Goal: Find specific page/section: Find specific page/section

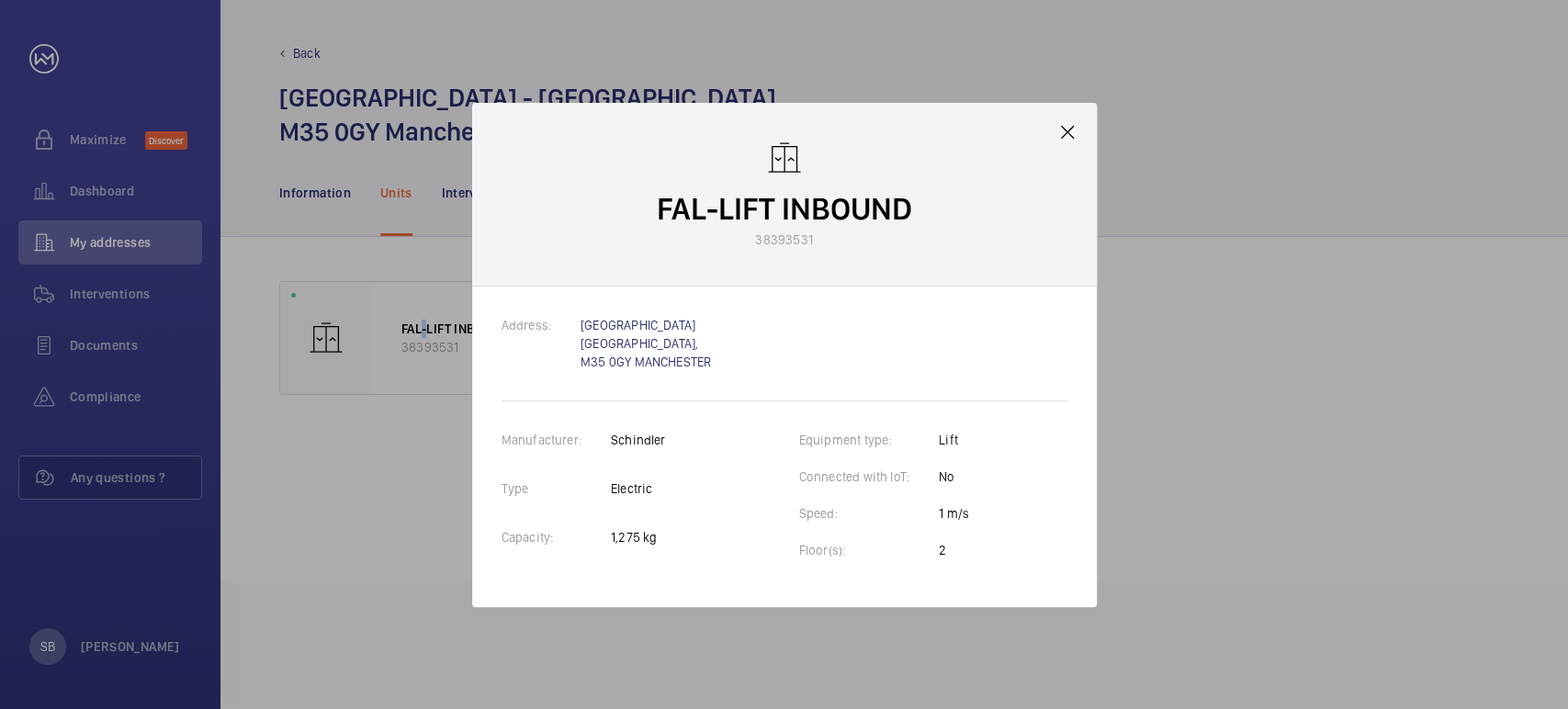
drag, startPoint x: 1062, startPoint y: 124, endPoint x: 1080, endPoint y: 130, distance: 19.0
click at [1069, 127] on mat-icon at bounding box center [1067, 132] width 22 height 22
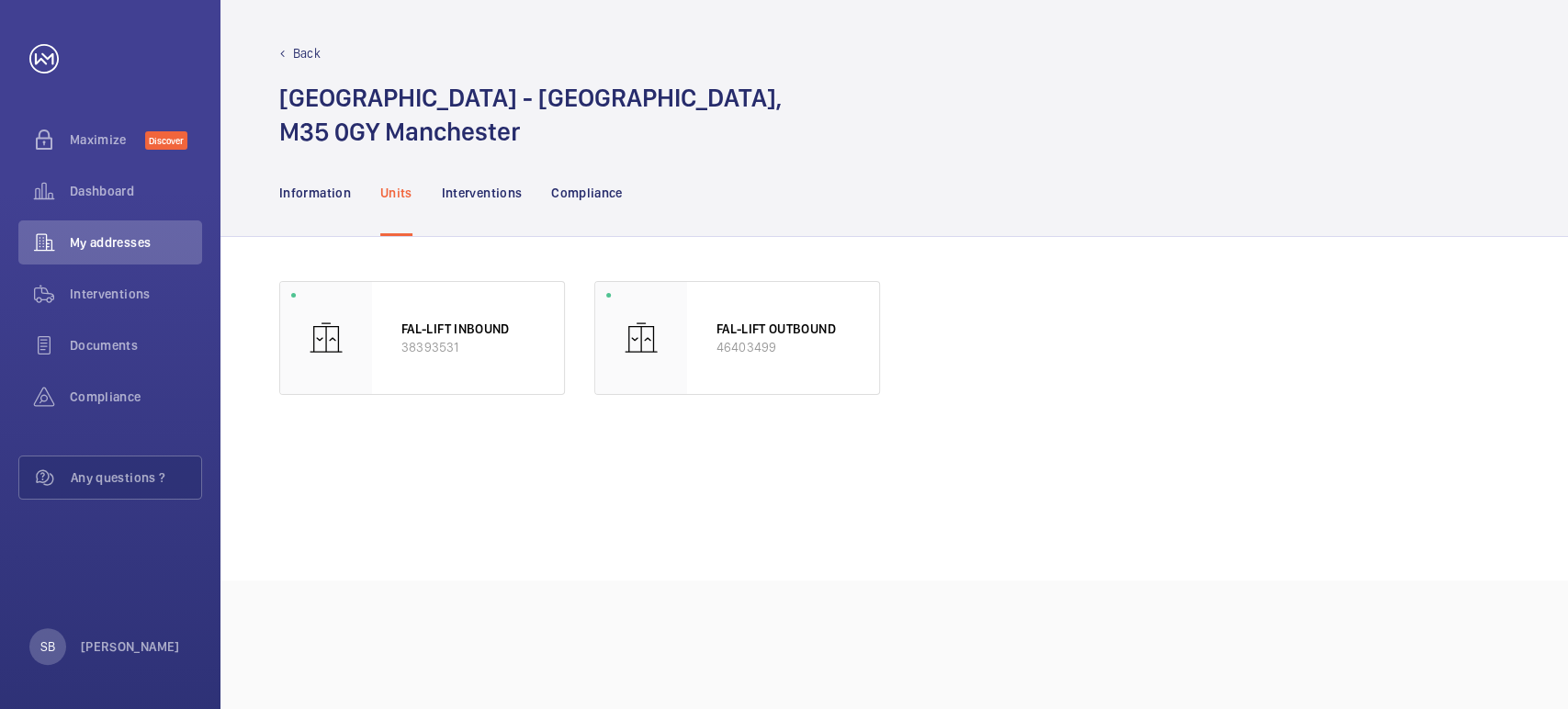
click at [318, 40] on div "Back [GEOGRAPHIC_DATA] - [GEOGRAPHIC_DATA], M35 0GY [GEOGRAPHIC_DATA]" at bounding box center [894, 74] width 1347 height 148
click at [317, 44] on p "Back" at bounding box center [307, 53] width 28 height 19
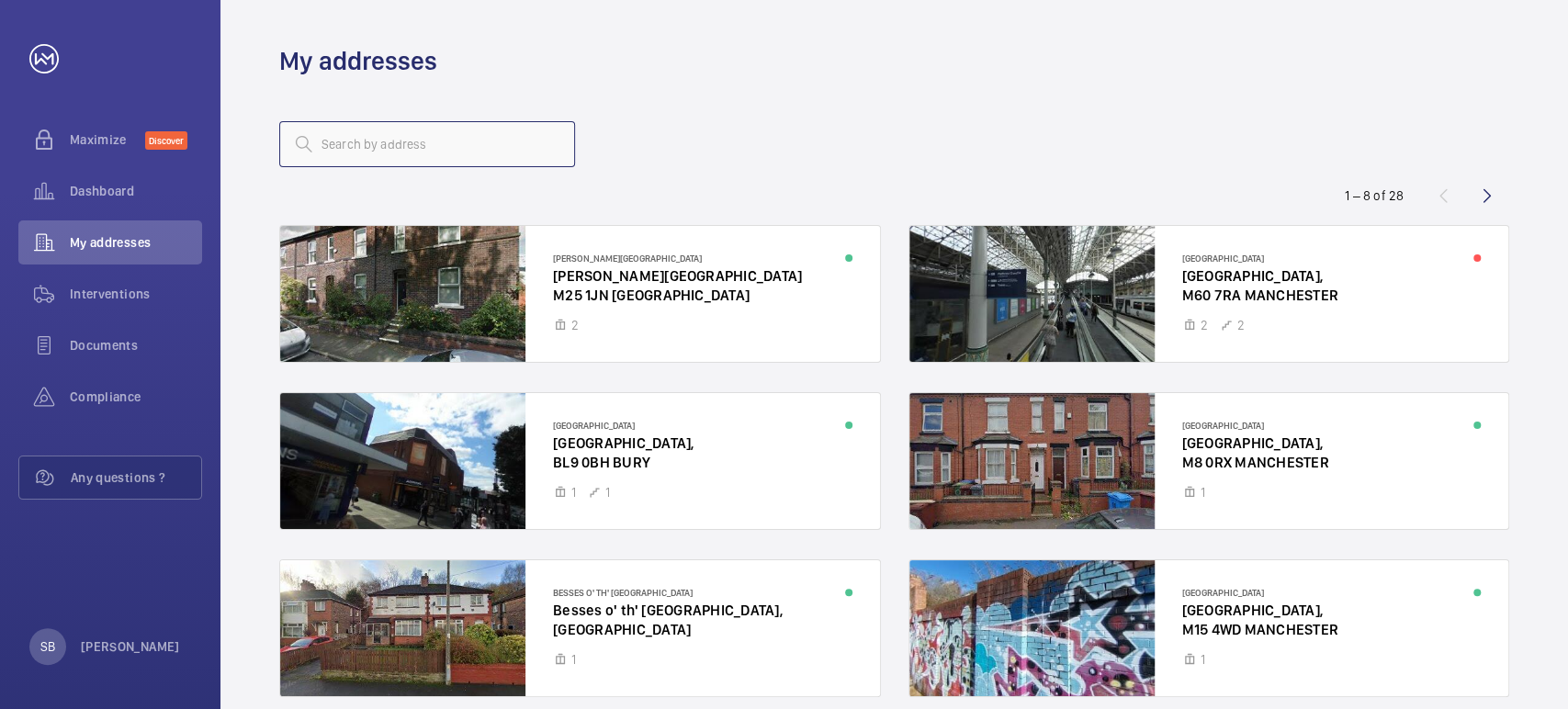
click at [387, 134] on input "text" at bounding box center [426, 144] width 296 height 46
click at [455, 147] on input "text" at bounding box center [426, 144] width 296 height 46
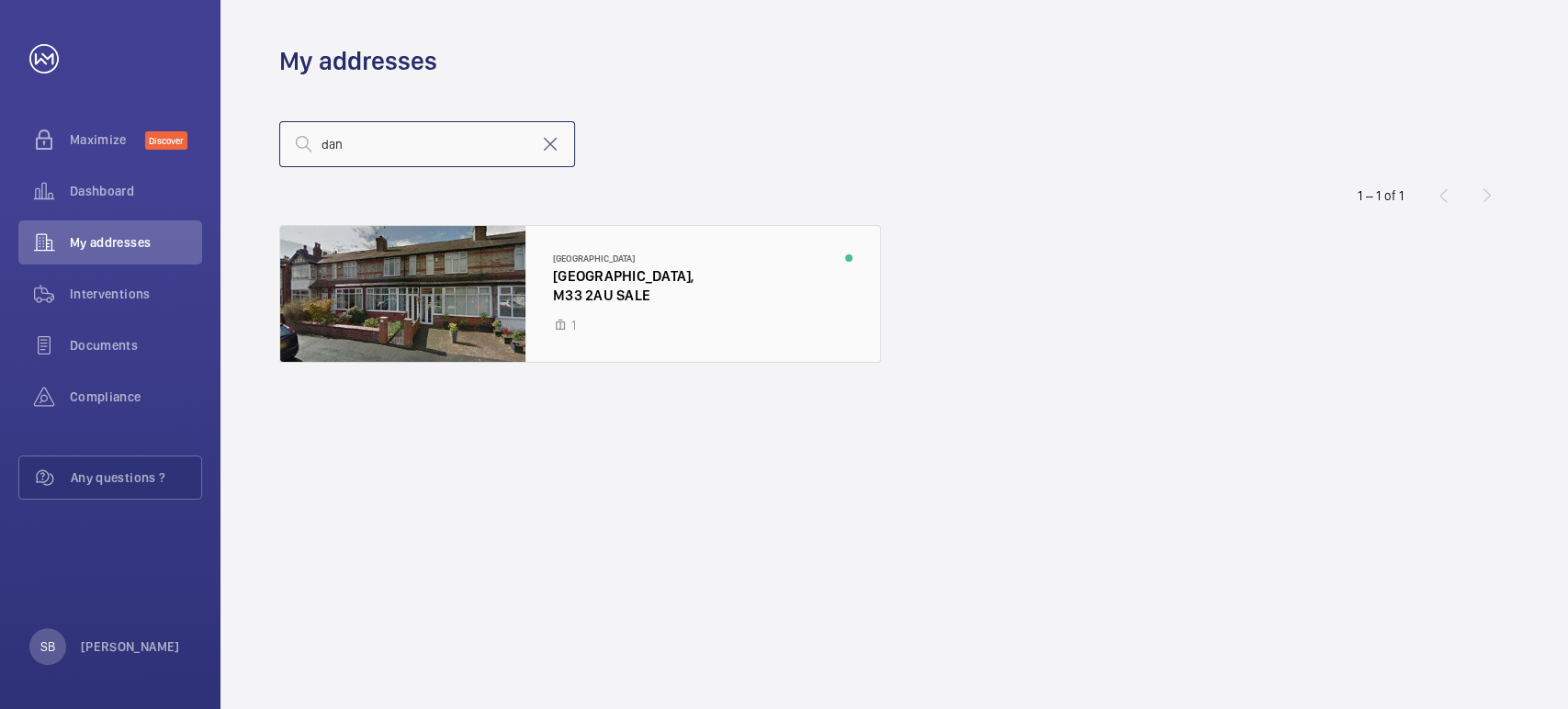
type input "dan"
click at [449, 256] on div at bounding box center [579, 294] width 600 height 136
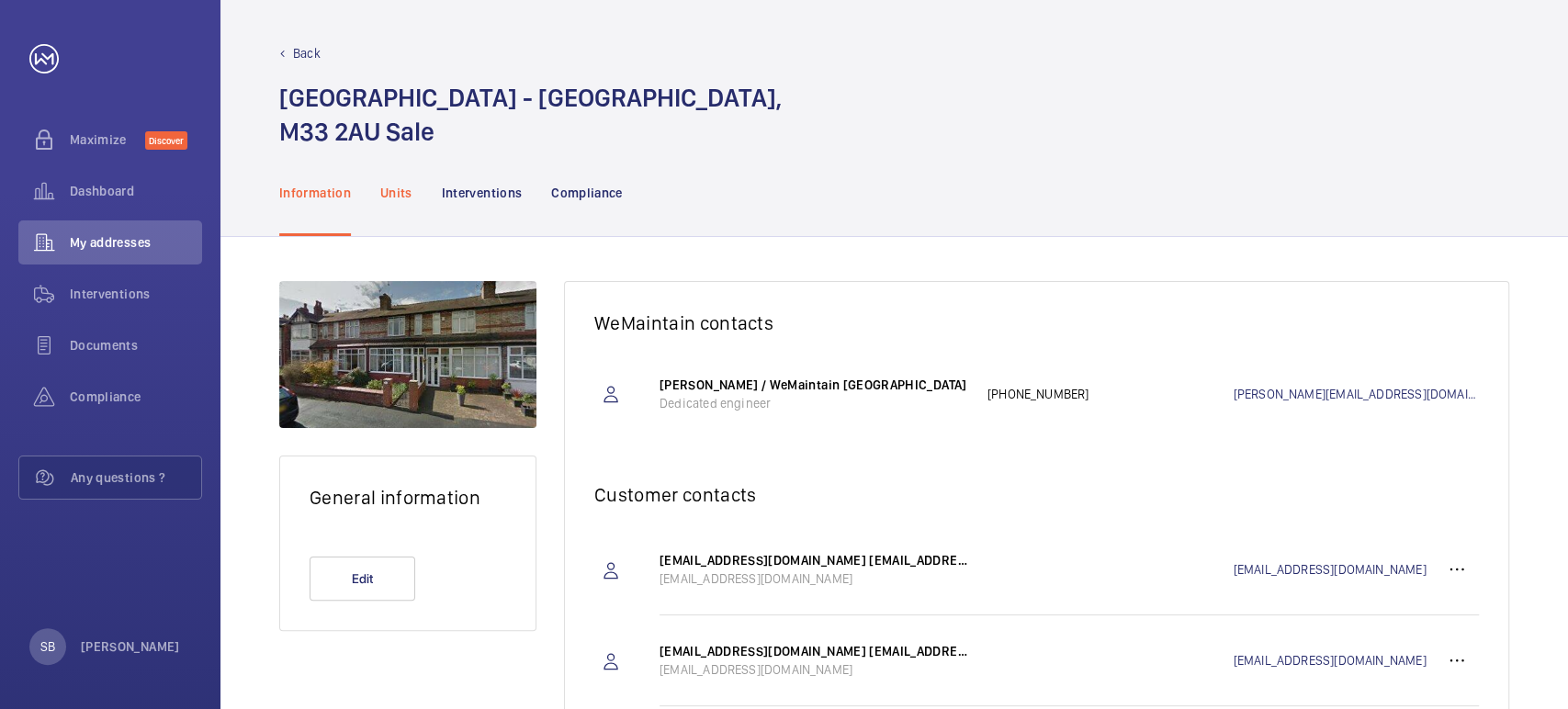
click at [381, 181] on div "Units" at bounding box center [396, 192] width 32 height 88
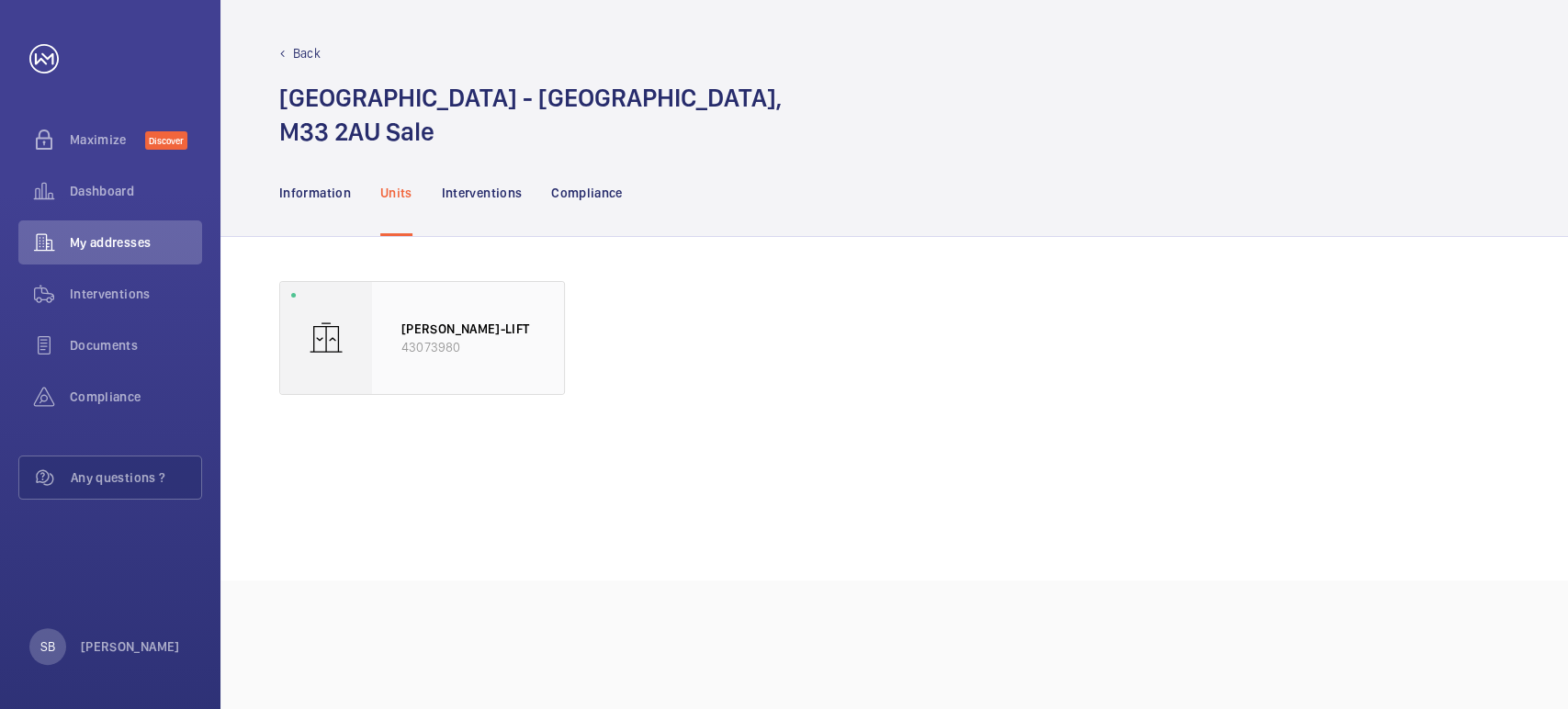
click at [430, 339] on p "43073980" at bounding box center [467, 347] width 133 height 19
